Goal: Use online tool/utility: Utilize a website feature to perform a specific function

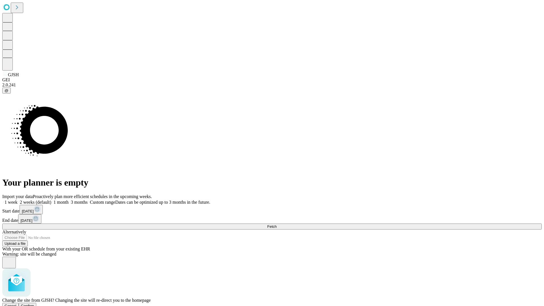
click at [34, 304] on span "Confirm" at bounding box center [27, 306] width 13 height 4
click at [69, 200] on label "1 month" at bounding box center [59, 202] width 17 height 5
click at [277, 224] on span "Fetch" at bounding box center [271, 226] width 9 height 4
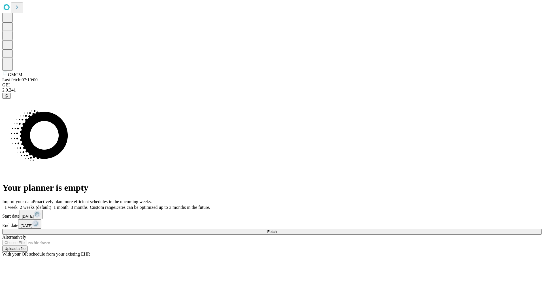
click at [69, 205] on label "1 month" at bounding box center [59, 207] width 17 height 5
click at [277, 230] on span "Fetch" at bounding box center [271, 232] width 9 height 4
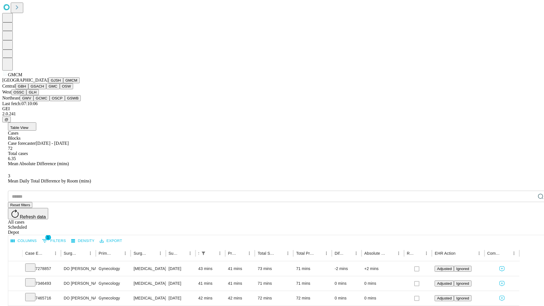
click at [28, 89] on button "GBH" at bounding box center [22, 86] width 13 height 6
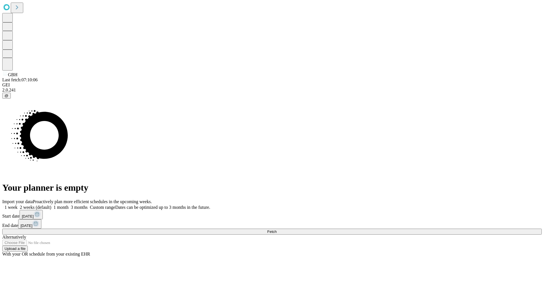
click at [69, 205] on label "1 month" at bounding box center [59, 207] width 17 height 5
click at [277, 230] on span "Fetch" at bounding box center [271, 232] width 9 height 4
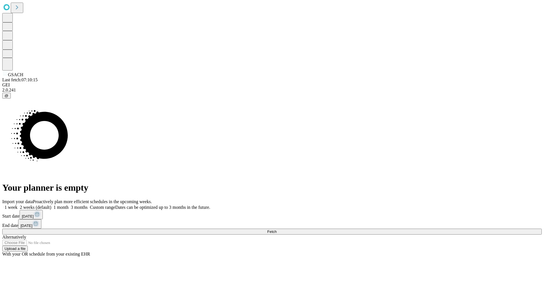
click at [277, 230] on span "Fetch" at bounding box center [271, 232] width 9 height 4
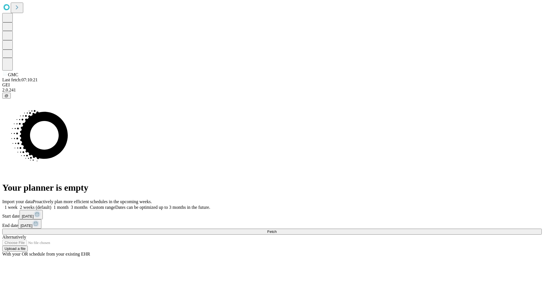
click at [277, 230] on span "Fetch" at bounding box center [271, 232] width 9 height 4
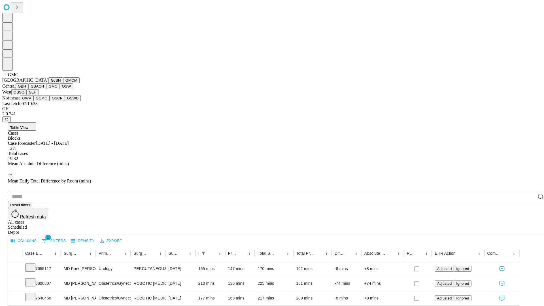
click at [60, 89] on button "OSW" at bounding box center [67, 86] width 14 height 6
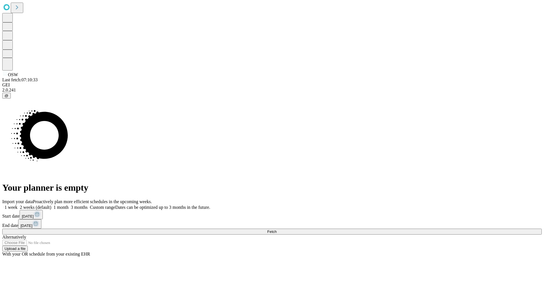
click at [69, 205] on label "1 month" at bounding box center [59, 207] width 17 height 5
click at [277, 230] on span "Fetch" at bounding box center [271, 232] width 9 height 4
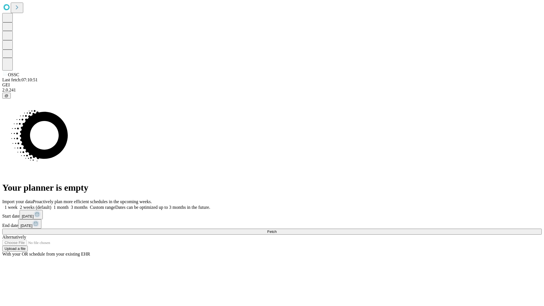
click at [277, 230] on span "Fetch" at bounding box center [271, 232] width 9 height 4
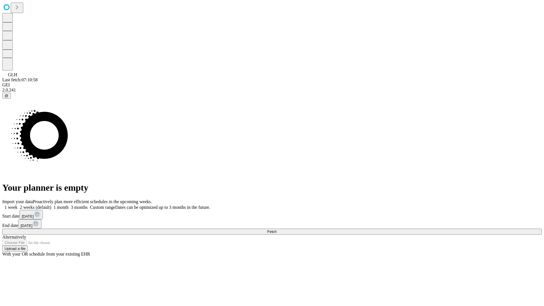
click at [69, 205] on label "1 month" at bounding box center [59, 207] width 17 height 5
click at [277, 230] on span "Fetch" at bounding box center [271, 232] width 9 height 4
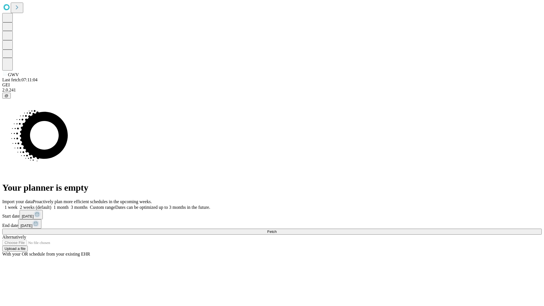
click at [69, 205] on label "1 month" at bounding box center [59, 207] width 17 height 5
click at [277, 230] on span "Fetch" at bounding box center [271, 232] width 9 height 4
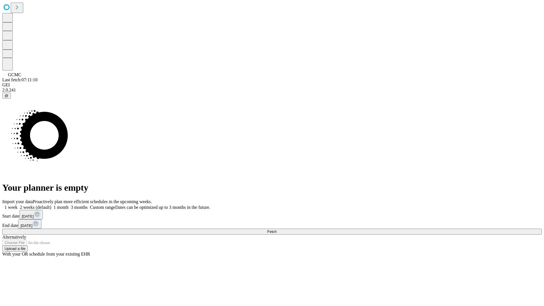
click at [69, 205] on label "1 month" at bounding box center [59, 207] width 17 height 5
click at [277, 230] on span "Fetch" at bounding box center [271, 232] width 9 height 4
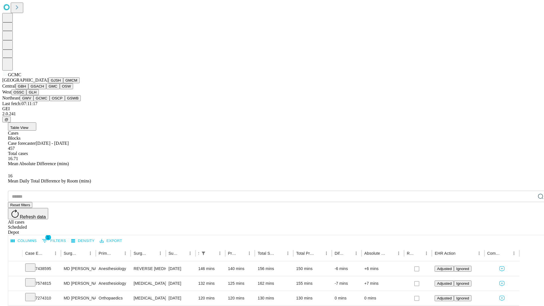
click at [50, 101] on button "OSCP" at bounding box center [57, 98] width 15 height 6
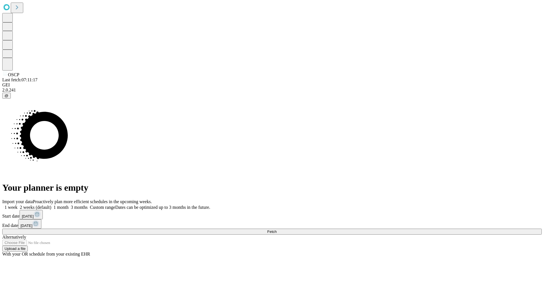
click at [69, 205] on label "1 month" at bounding box center [59, 207] width 17 height 5
click at [277, 230] on span "Fetch" at bounding box center [271, 232] width 9 height 4
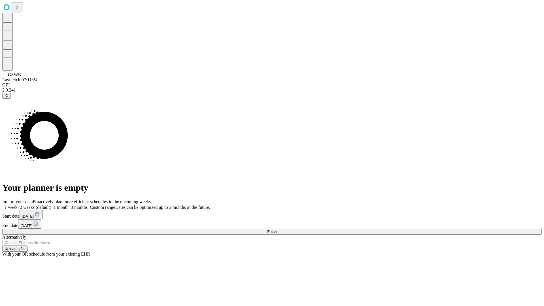
click at [69, 205] on label "1 month" at bounding box center [59, 207] width 17 height 5
click at [277, 230] on span "Fetch" at bounding box center [271, 232] width 9 height 4
